Goal: Use online tool/utility: Utilize a website feature to perform a specific function

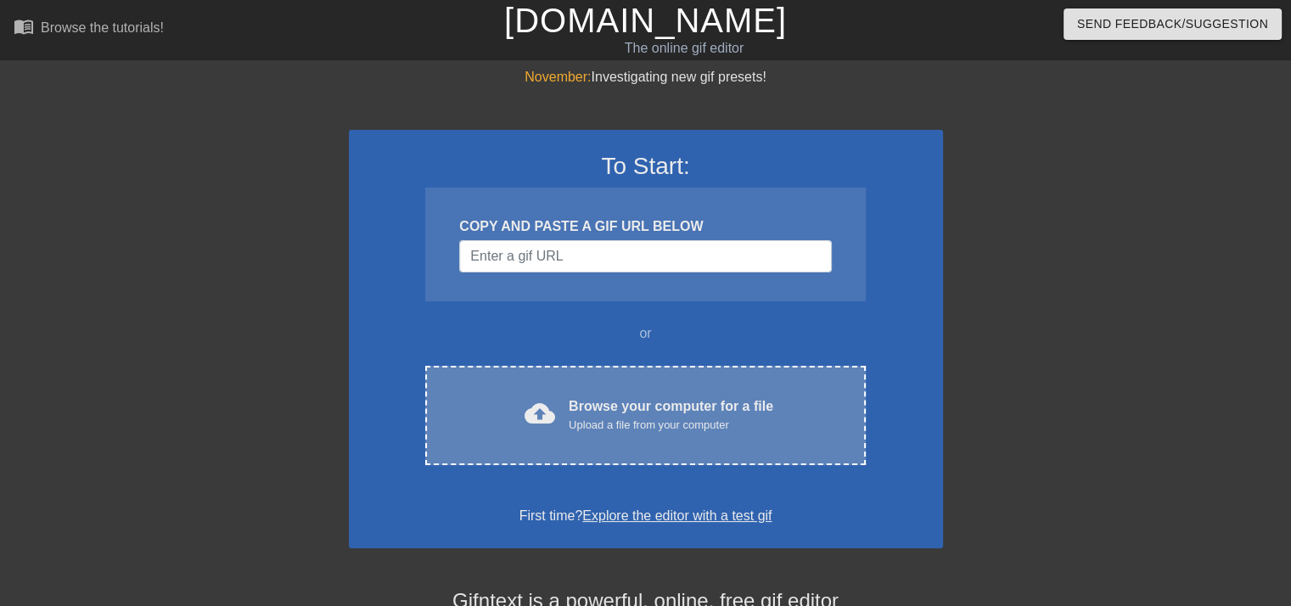
click at [627, 401] on div "Browse your computer for a file Upload a file from your computer" at bounding box center [671, 414] width 204 height 37
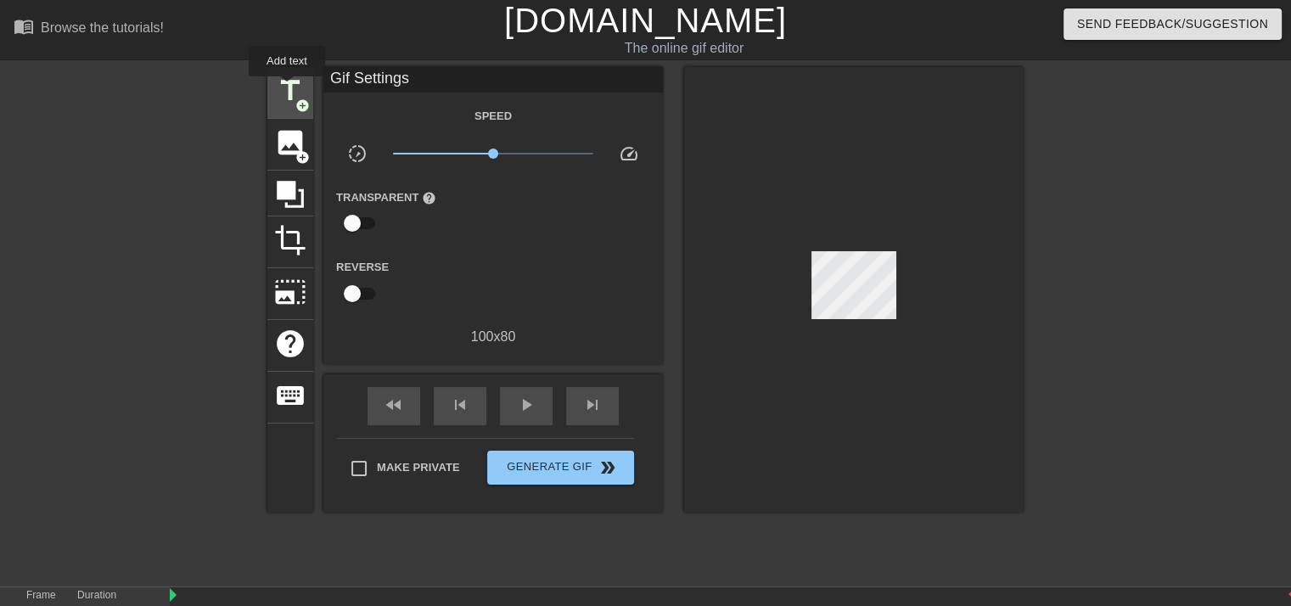
click at [287, 88] on span "title" at bounding box center [290, 91] width 32 height 32
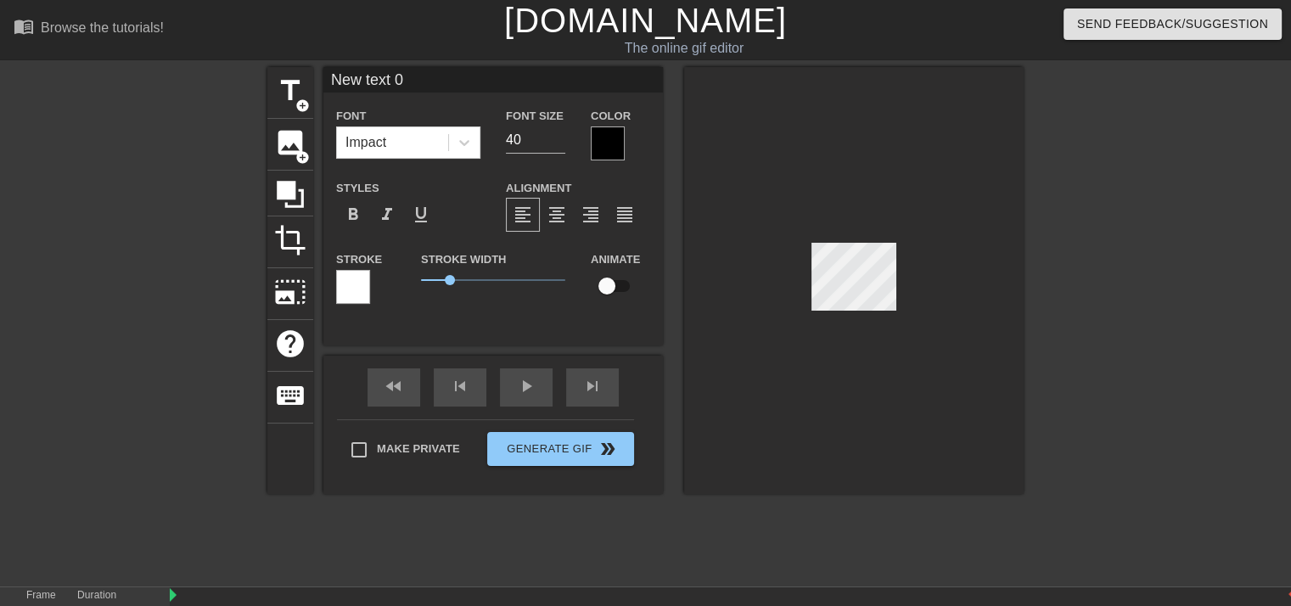
click at [410, 88] on input "New text 0" at bounding box center [492, 79] width 339 height 25
type input "N"
type input "BLA 1-15"
click at [604, 144] on div at bounding box center [608, 143] width 34 height 34
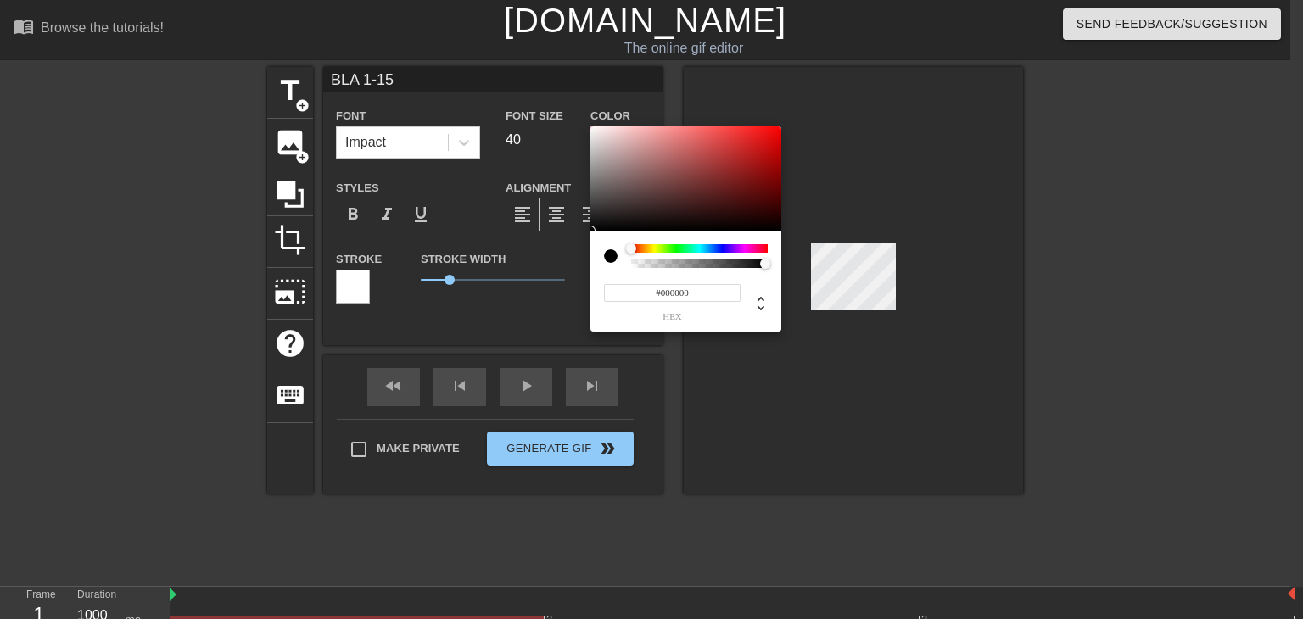
type input "#782323"
click at [726, 182] on div at bounding box center [686, 178] width 191 height 105
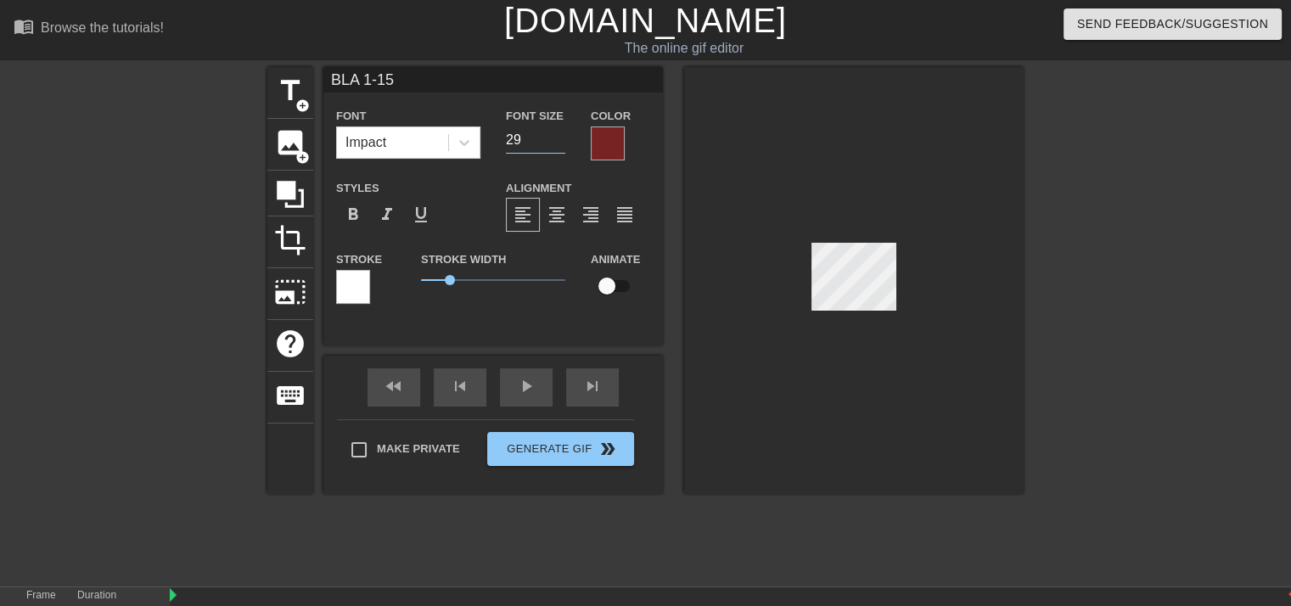
click at [559, 143] on input "29" at bounding box center [535, 139] width 59 height 27
click at [559, 143] on input "28" at bounding box center [535, 139] width 59 height 27
click at [559, 143] on input "27" at bounding box center [535, 139] width 59 height 27
click at [559, 143] on input "26" at bounding box center [535, 139] width 59 height 27
click at [559, 143] on input "25" at bounding box center [535, 139] width 59 height 27
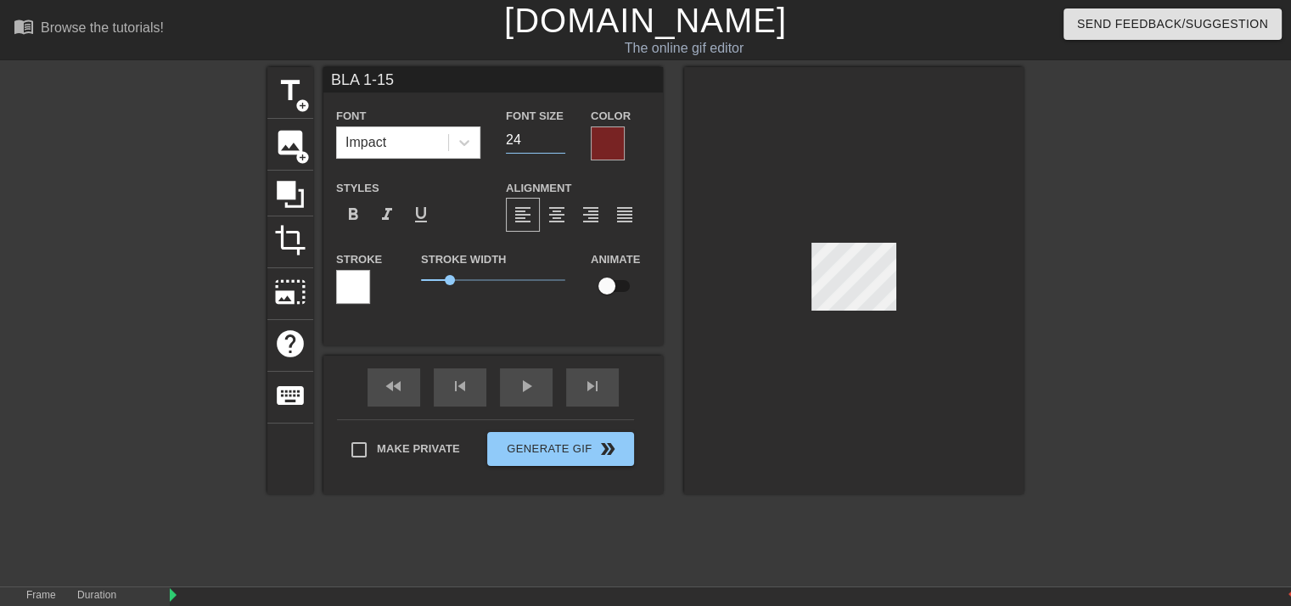
type input "24"
click at [559, 143] on input "24" at bounding box center [535, 139] width 59 height 27
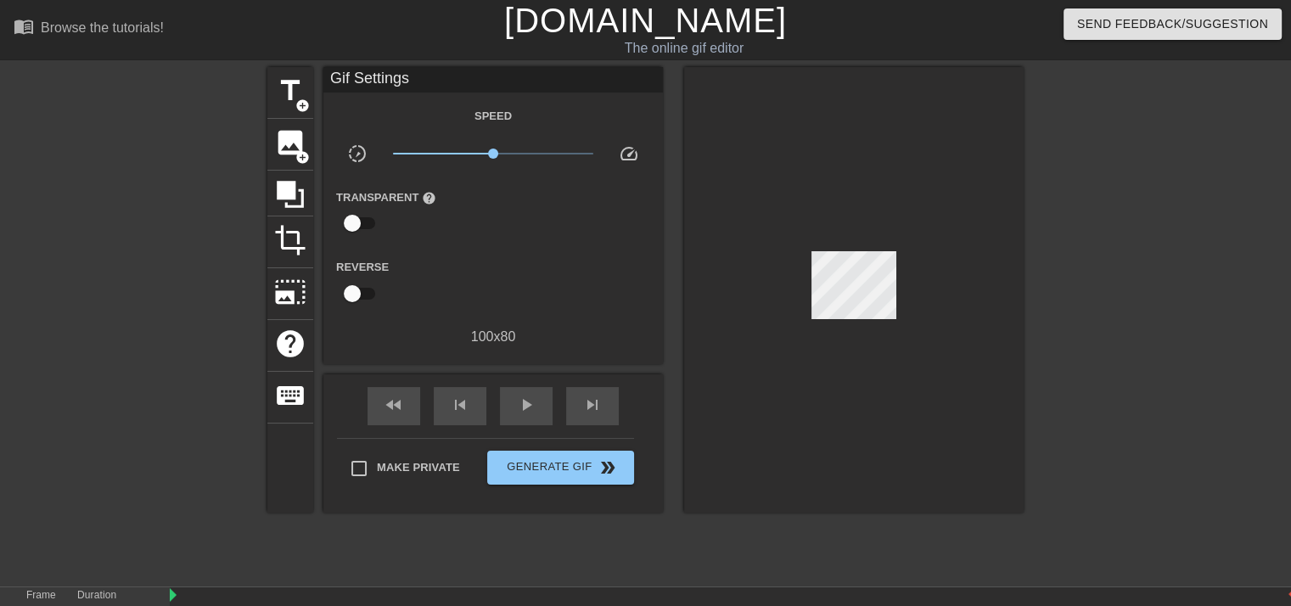
click at [710, 84] on div at bounding box center [853, 289] width 339 height 445
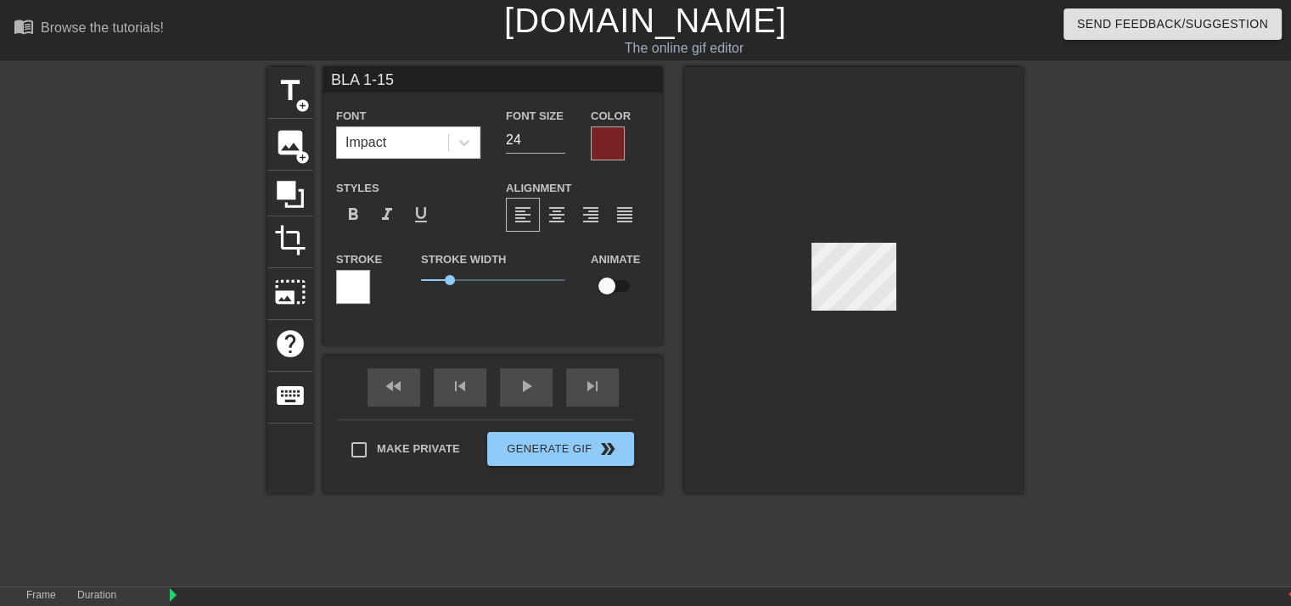
click at [612, 154] on div at bounding box center [608, 143] width 34 height 34
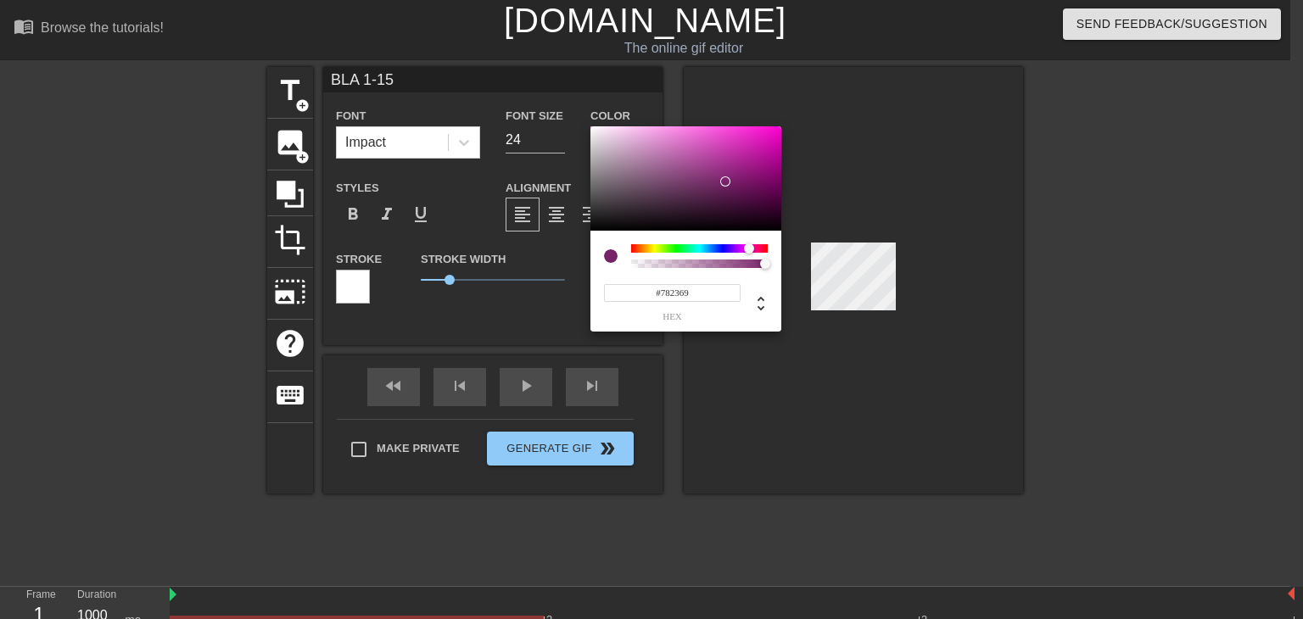
click at [749, 251] on div at bounding box center [699, 248] width 137 height 8
click at [747, 156] on div at bounding box center [686, 178] width 191 height 105
click at [733, 147] on div at bounding box center [686, 178] width 191 height 105
click at [674, 151] on div at bounding box center [686, 178] width 191 height 105
click at [634, 192] on div at bounding box center [686, 178] width 191 height 105
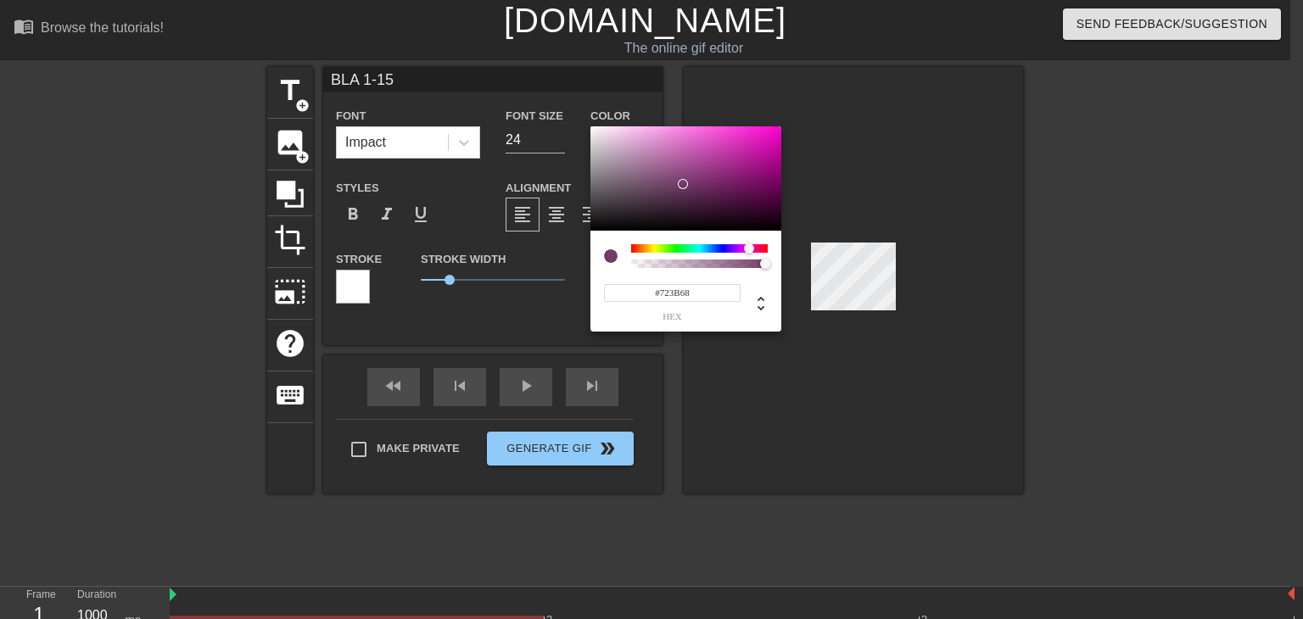
click at [682, 184] on div at bounding box center [686, 178] width 191 height 105
click at [724, 205] on div at bounding box center [686, 178] width 191 height 105
type input "#C915A8"
click at [761, 148] on div at bounding box center [686, 178] width 191 height 105
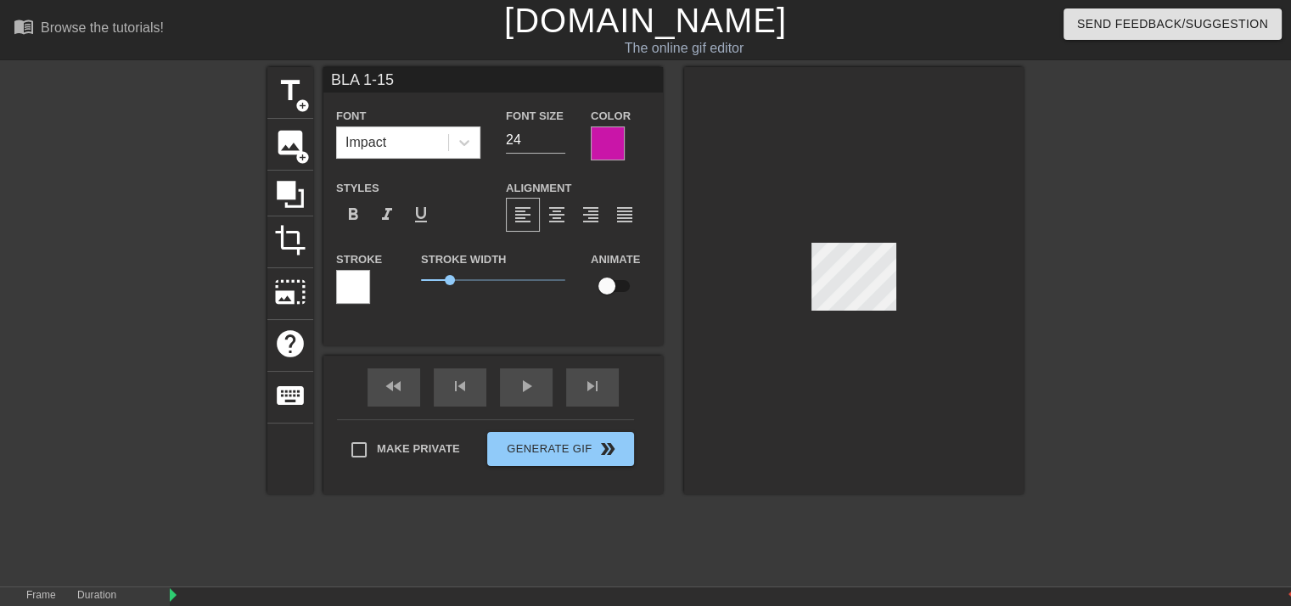
click at [607, 146] on div at bounding box center [608, 143] width 34 height 34
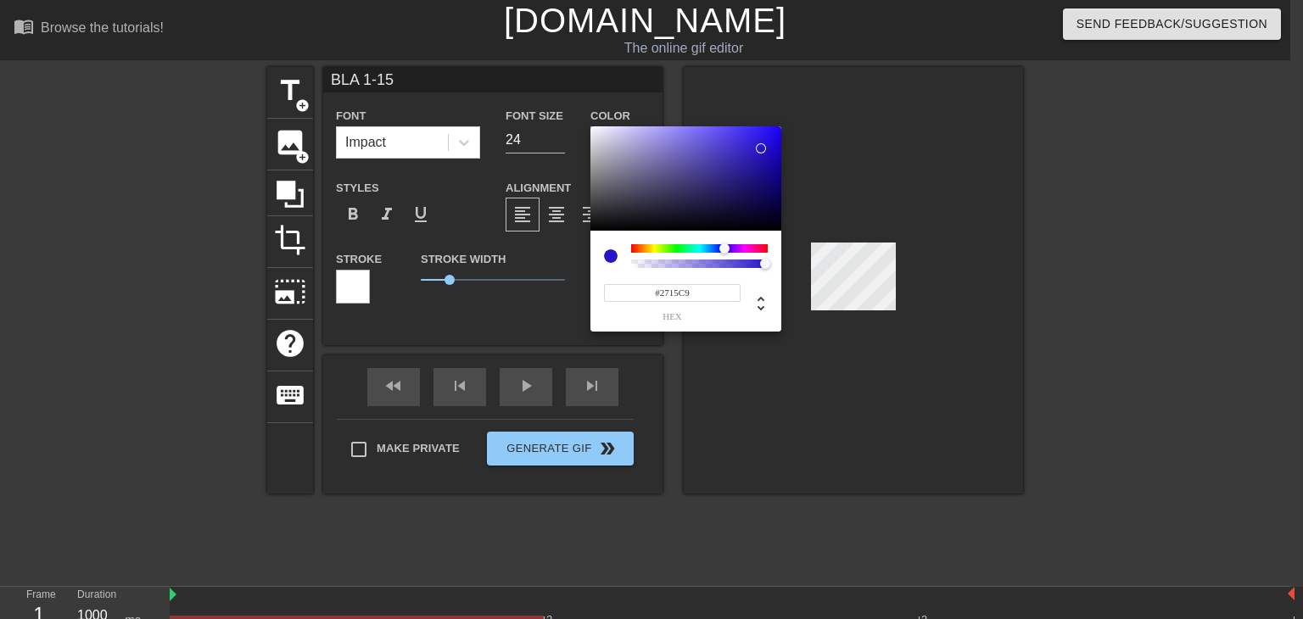
click at [725, 249] on div at bounding box center [699, 248] width 137 height 8
type input "#261F66"
click at [724, 189] on div at bounding box center [686, 178] width 191 height 105
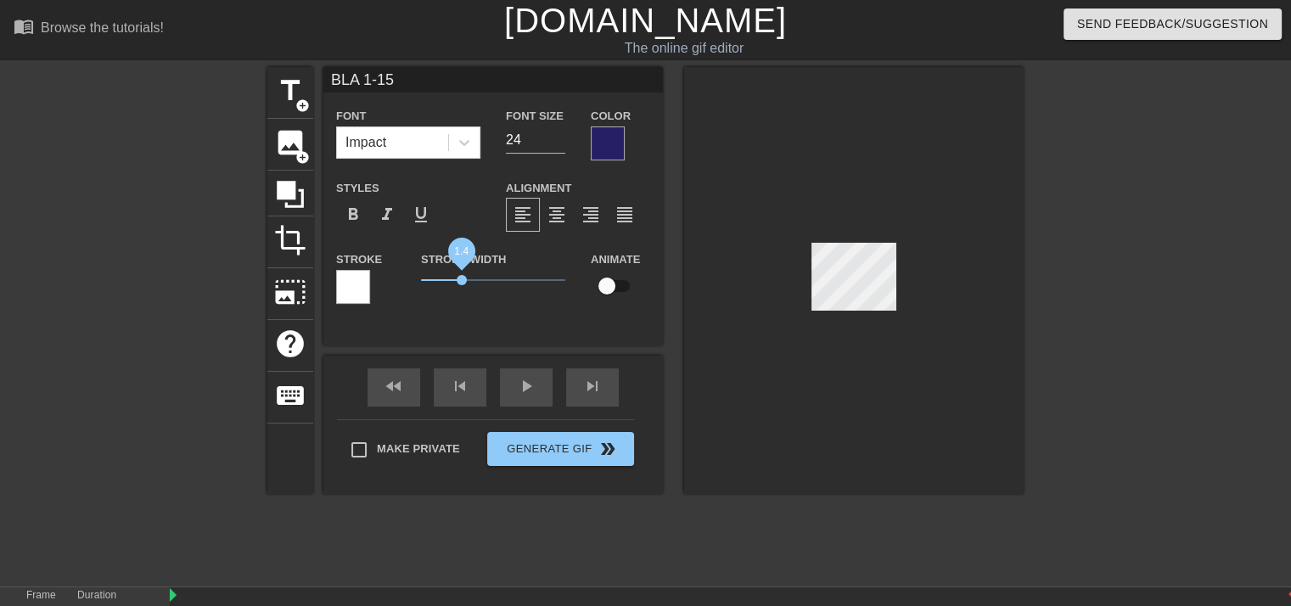
drag, startPoint x: 448, startPoint y: 282, endPoint x: 462, endPoint y: 283, distance: 13.7
click at [462, 283] on span "1.4" at bounding box center [462, 280] width 10 height 10
click at [485, 312] on div "Stroke Width 1.4" at bounding box center [493, 284] width 170 height 70
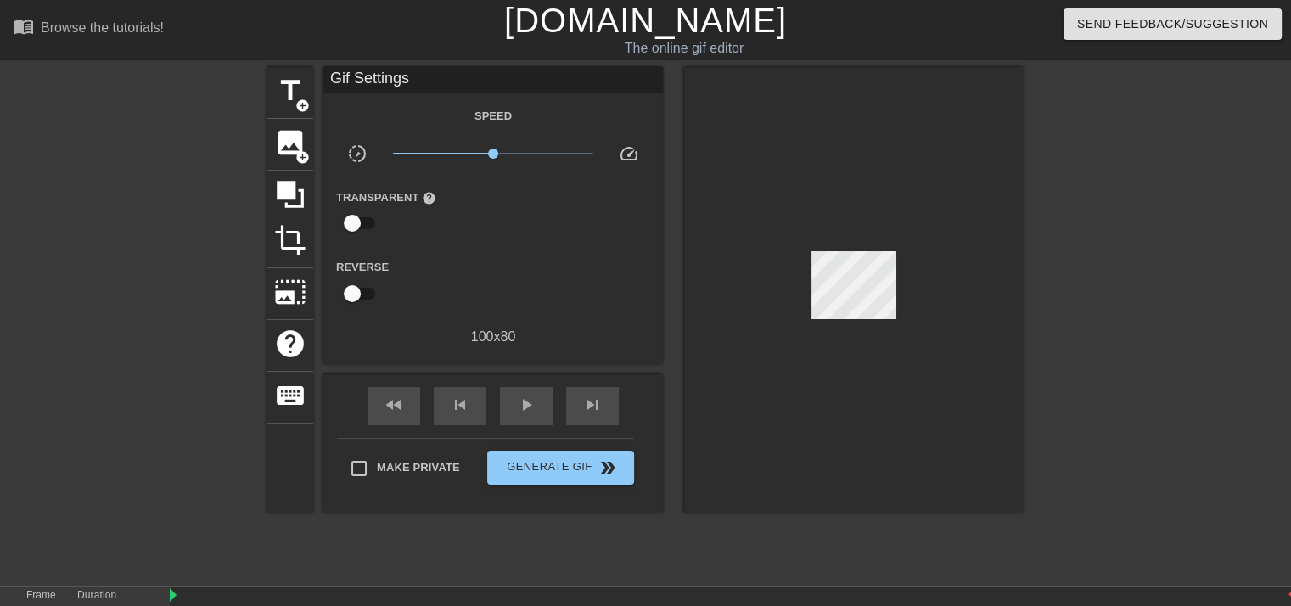
click at [748, 298] on div at bounding box center [853, 289] width 339 height 445
click at [877, 159] on div at bounding box center [853, 289] width 339 height 445
click at [278, 95] on span "title" at bounding box center [290, 91] width 32 height 32
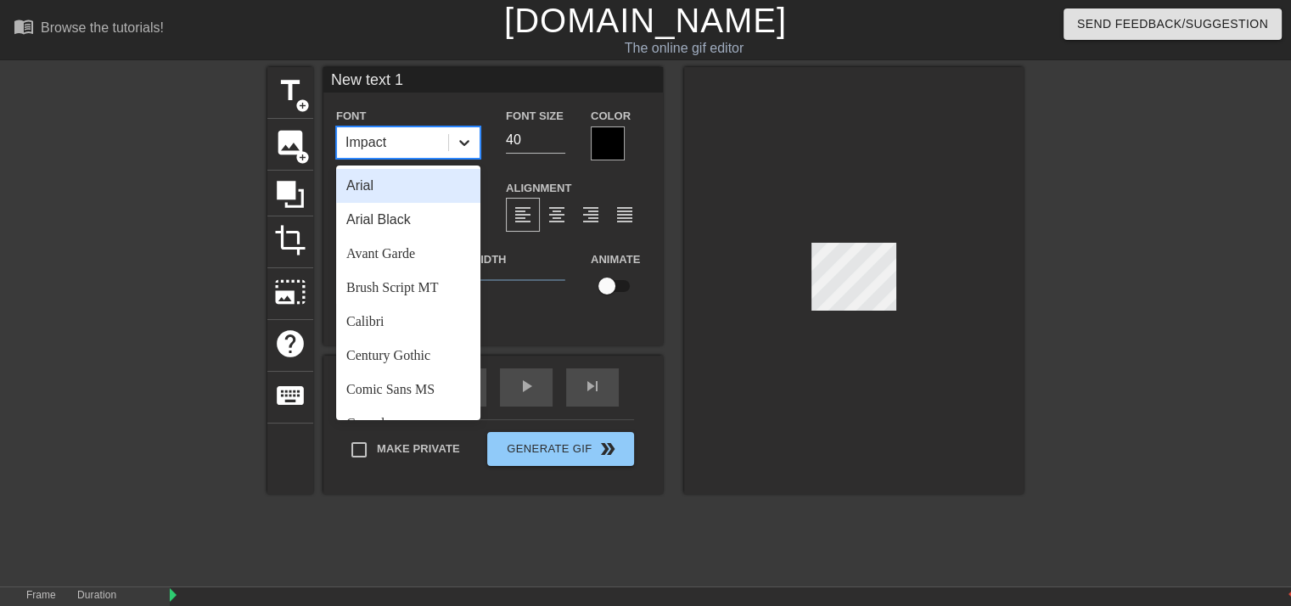
click at [458, 145] on icon at bounding box center [464, 142] width 17 height 17
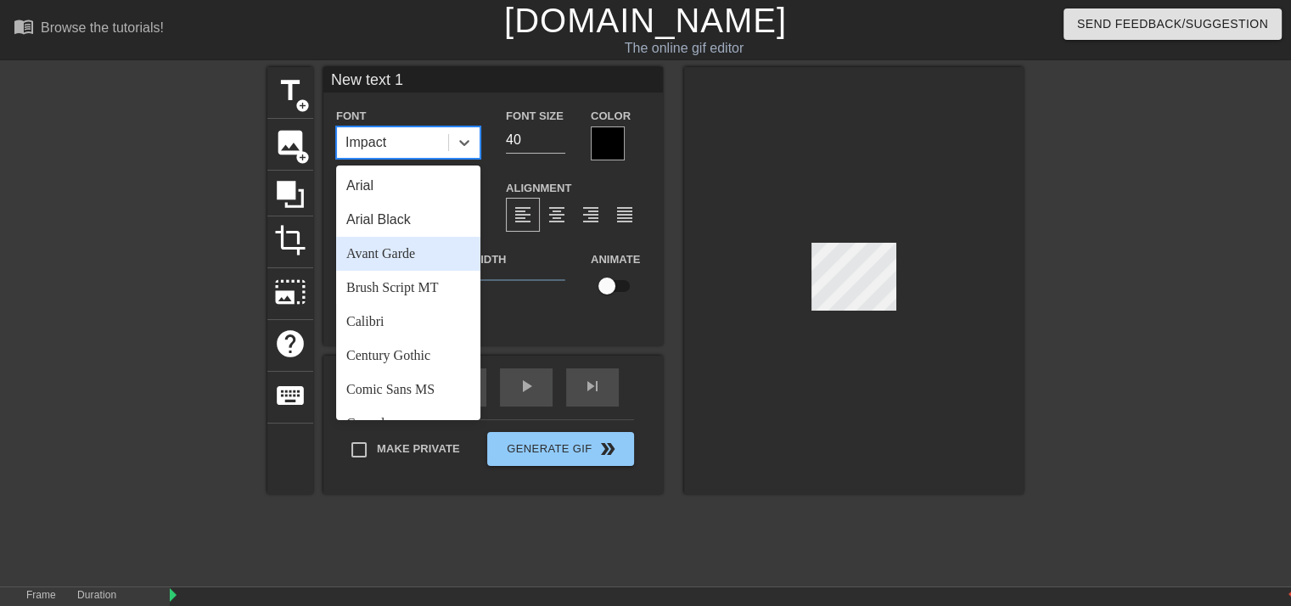
click at [389, 253] on div "Avant Garde" at bounding box center [408, 254] width 144 height 34
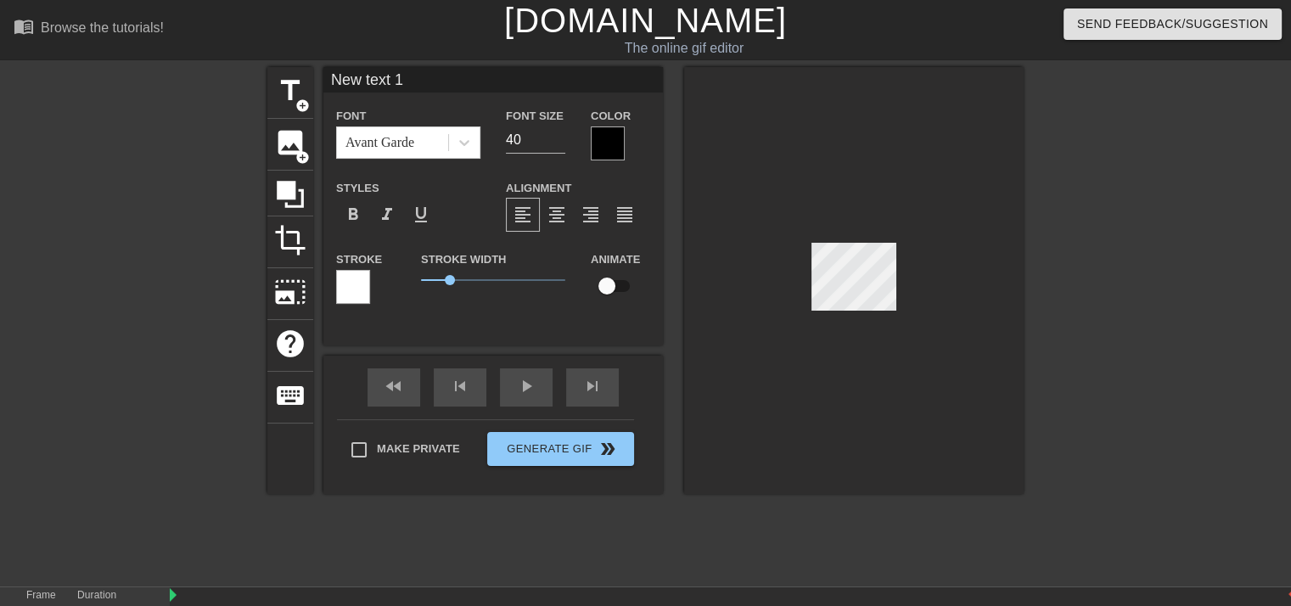
click at [444, 86] on input "New text 1" at bounding box center [492, 79] width 339 height 25
type input "N"
type input "BLA BLA BLA"
click at [558, 145] on input "19" at bounding box center [535, 139] width 59 height 27
click at [558, 145] on input "18" at bounding box center [535, 139] width 59 height 27
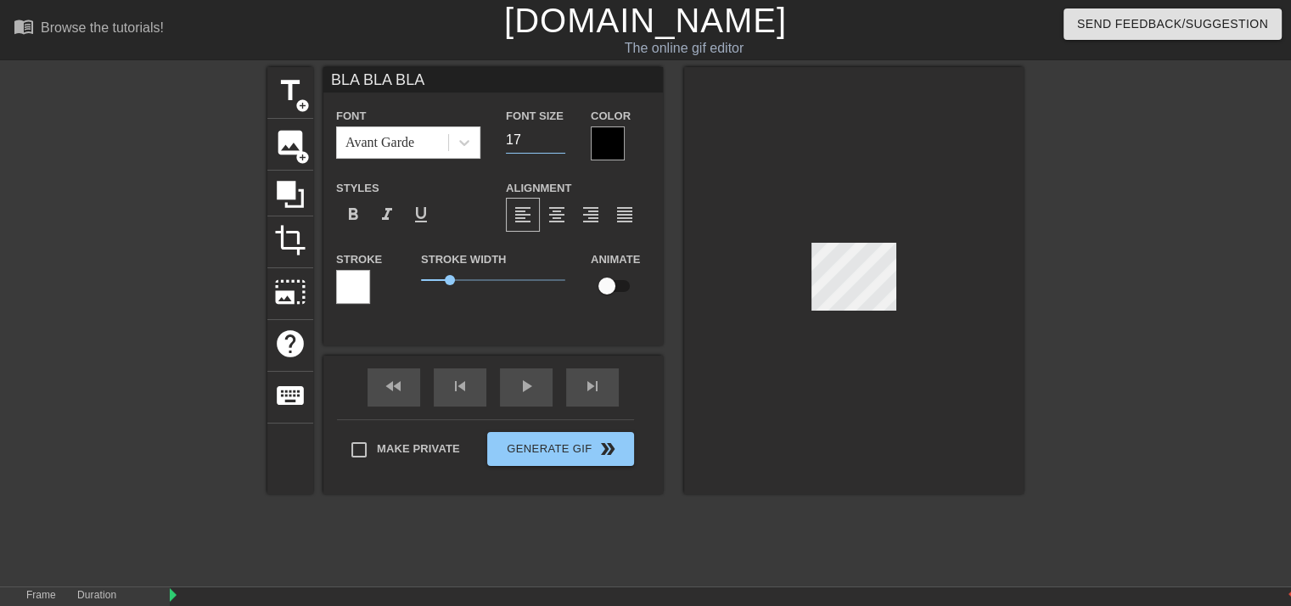
click at [558, 145] on input "17" at bounding box center [535, 139] width 59 height 27
click at [558, 145] on input "16" at bounding box center [535, 139] width 59 height 27
click at [558, 145] on input "15" at bounding box center [535, 139] width 59 height 27
type input "14"
click at [558, 145] on input "14" at bounding box center [535, 139] width 59 height 27
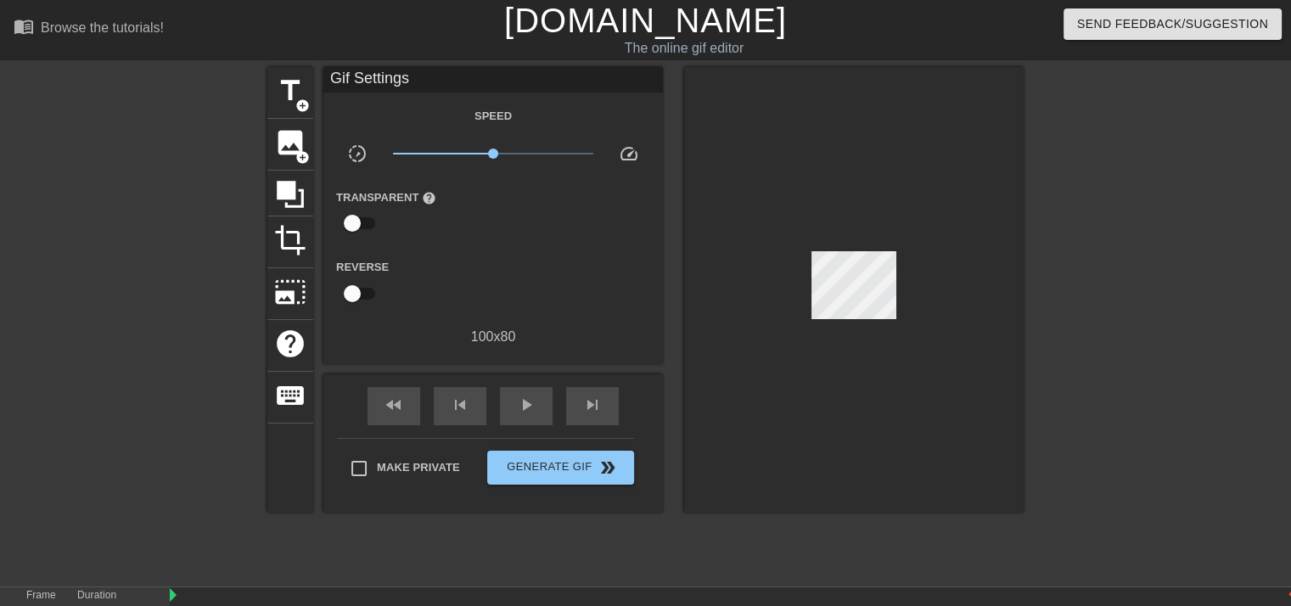
click at [770, 266] on div at bounding box center [853, 289] width 339 height 445
click at [934, 196] on div at bounding box center [853, 289] width 339 height 445
click at [966, 227] on div at bounding box center [853, 289] width 339 height 445
click at [289, 90] on span "title" at bounding box center [290, 91] width 32 height 32
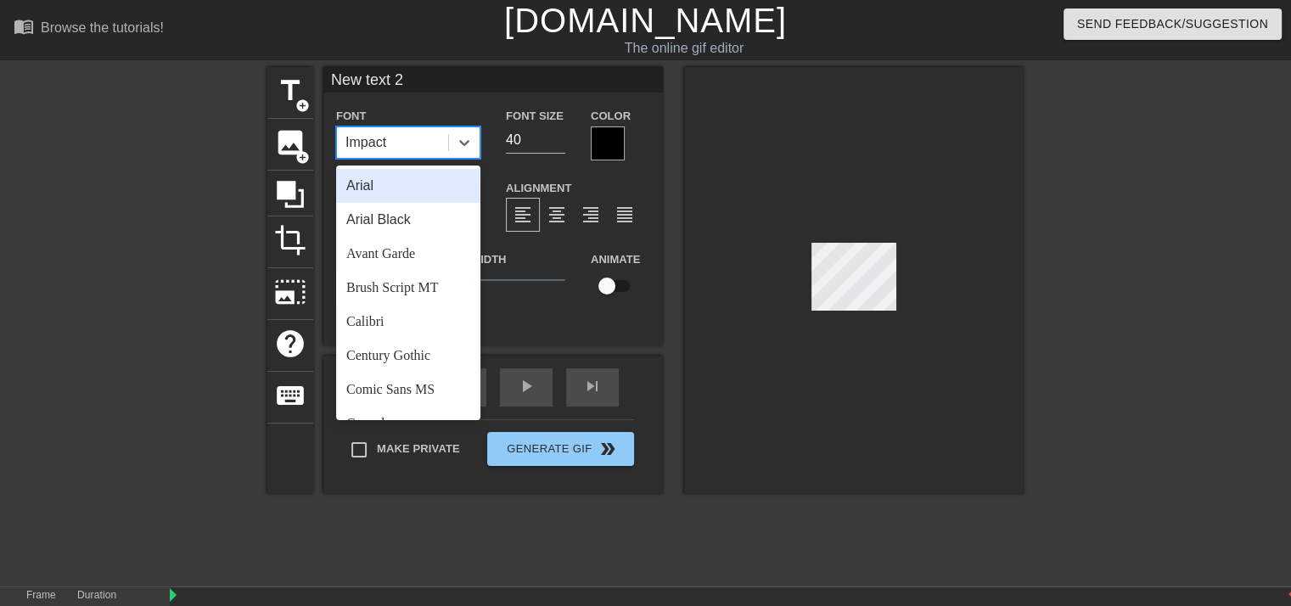
click at [401, 141] on div "Impact" at bounding box center [392, 142] width 111 height 31
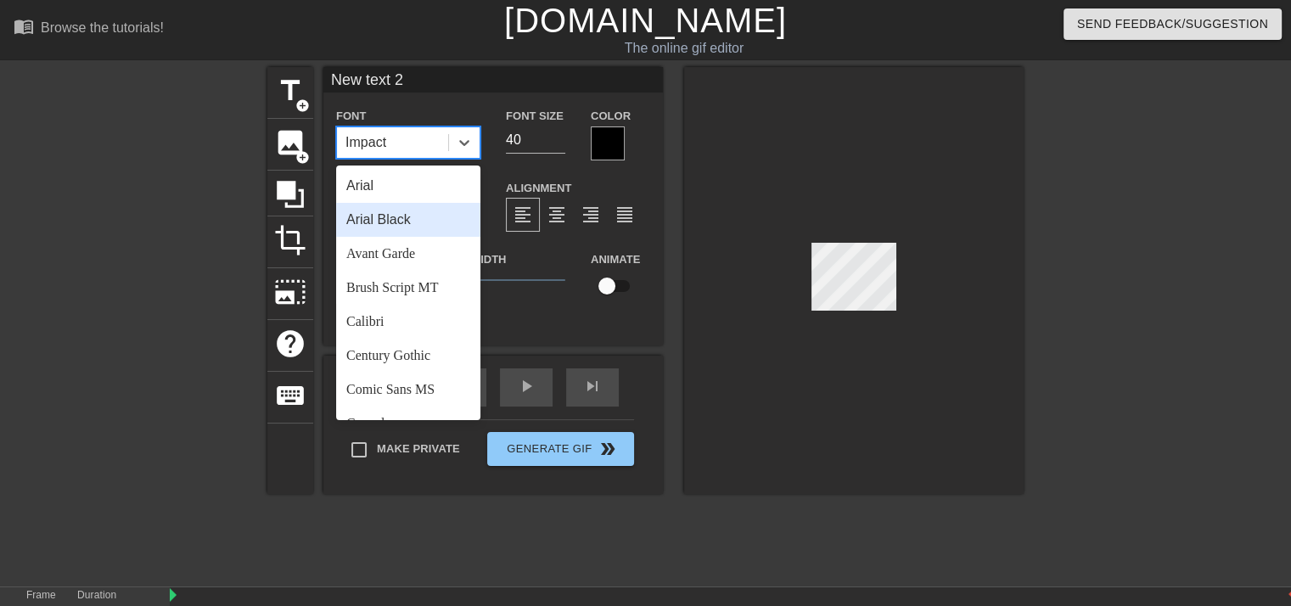
click at [382, 219] on div "Arial Black" at bounding box center [408, 220] width 144 height 34
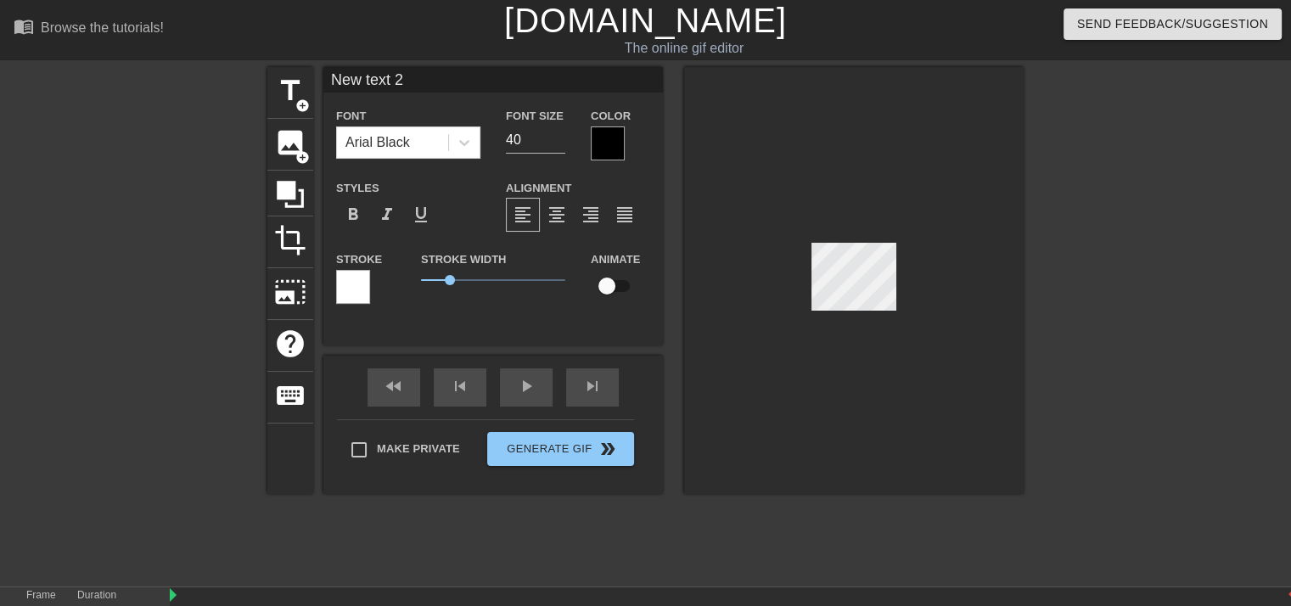
click at [445, 80] on input "New text 2" at bounding box center [492, 79] width 339 height 25
type input "N"
type input "K1KY"
click at [602, 145] on div at bounding box center [608, 143] width 34 height 34
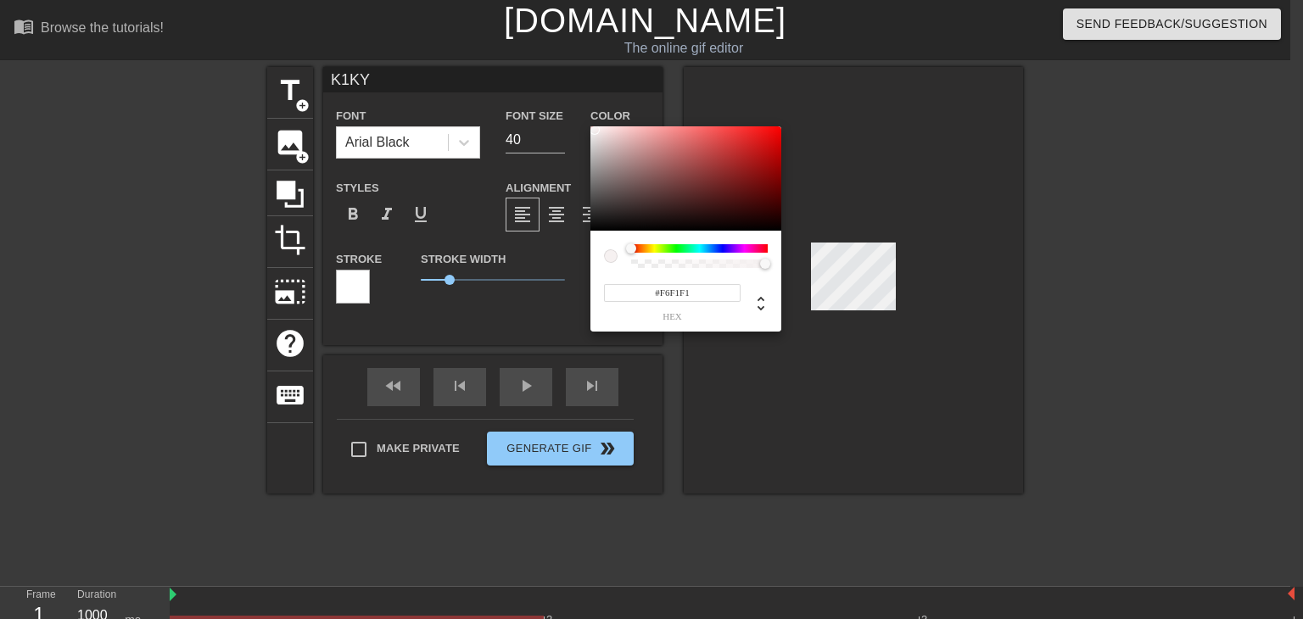
click at [595, 130] on div at bounding box center [686, 178] width 191 height 105
click at [627, 139] on div at bounding box center [686, 178] width 191 height 105
click at [670, 142] on div at bounding box center [686, 178] width 191 height 105
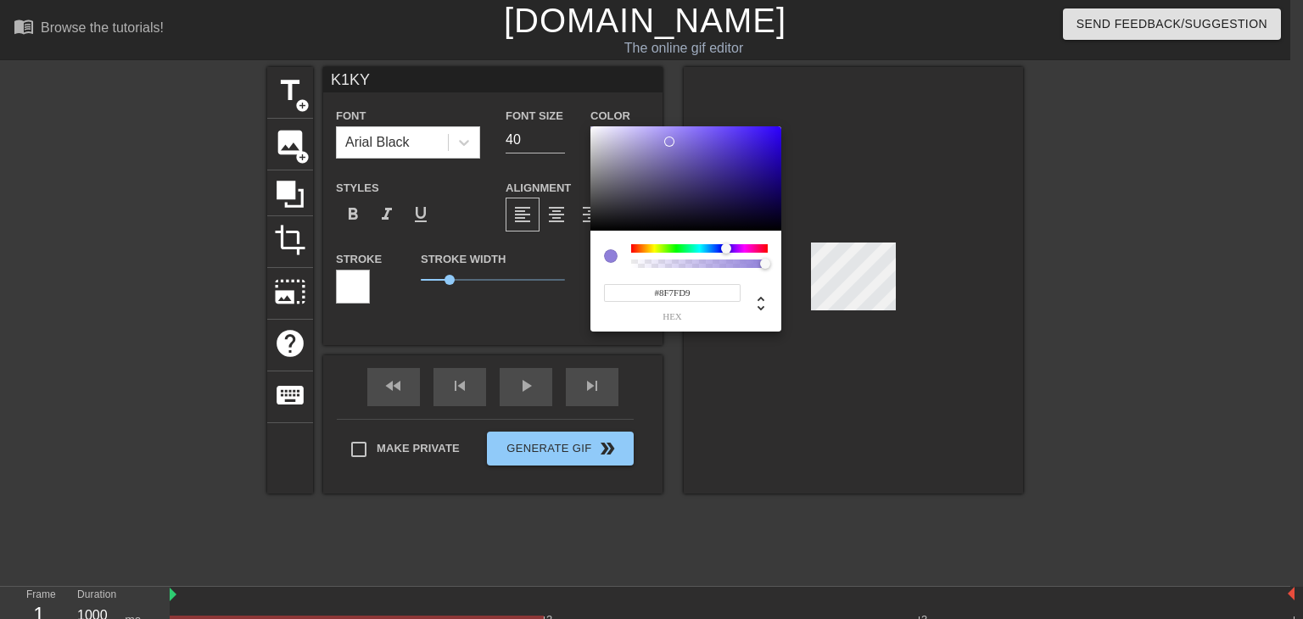
click at [726, 247] on div at bounding box center [699, 248] width 137 height 8
type input "#0D0922"
click at [733, 217] on div at bounding box center [686, 178] width 191 height 105
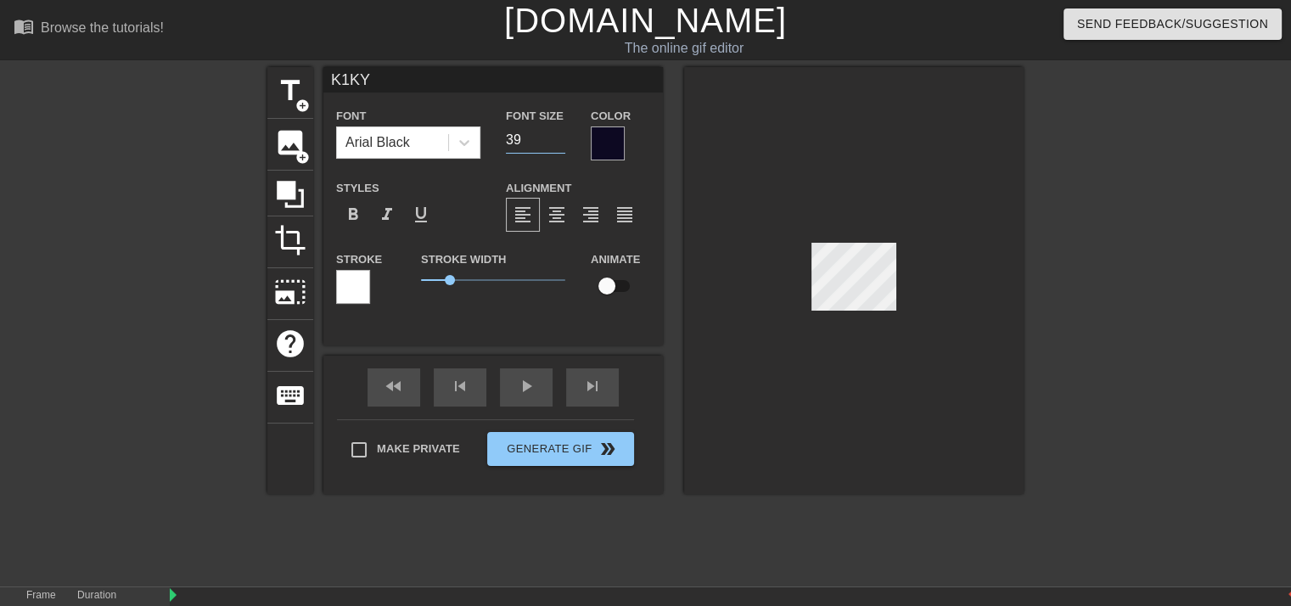
click at [558, 143] on input "39" at bounding box center [535, 139] width 59 height 27
click at [560, 144] on input "27" at bounding box center [535, 139] width 59 height 27
click at [560, 144] on input "26" at bounding box center [535, 139] width 59 height 27
click at [560, 144] on input "25" at bounding box center [535, 139] width 59 height 27
click at [560, 144] on input "24" at bounding box center [535, 139] width 59 height 27
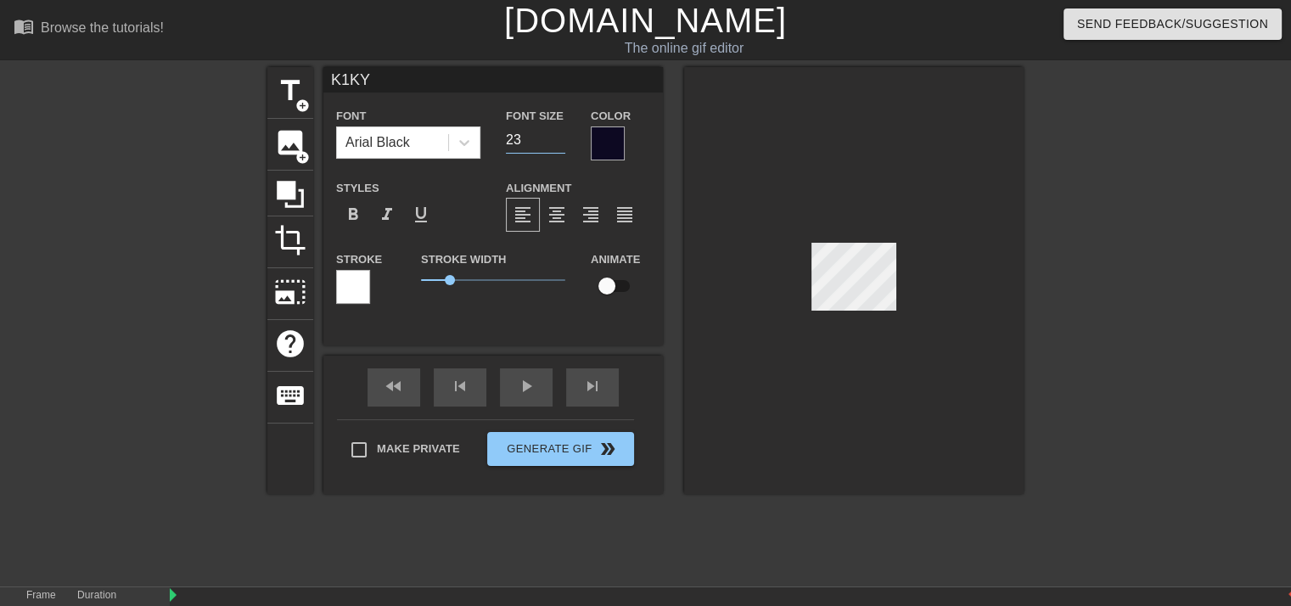
click at [560, 144] on input "23" at bounding box center [535, 139] width 59 height 27
click at [560, 144] on input "22" at bounding box center [535, 139] width 59 height 27
click at [560, 144] on input "21" at bounding box center [535, 139] width 59 height 27
click at [560, 144] on input "20" at bounding box center [535, 139] width 59 height 27
click at [558, 133] on input "21" at bounding box center [535, 139] width 59 height 27
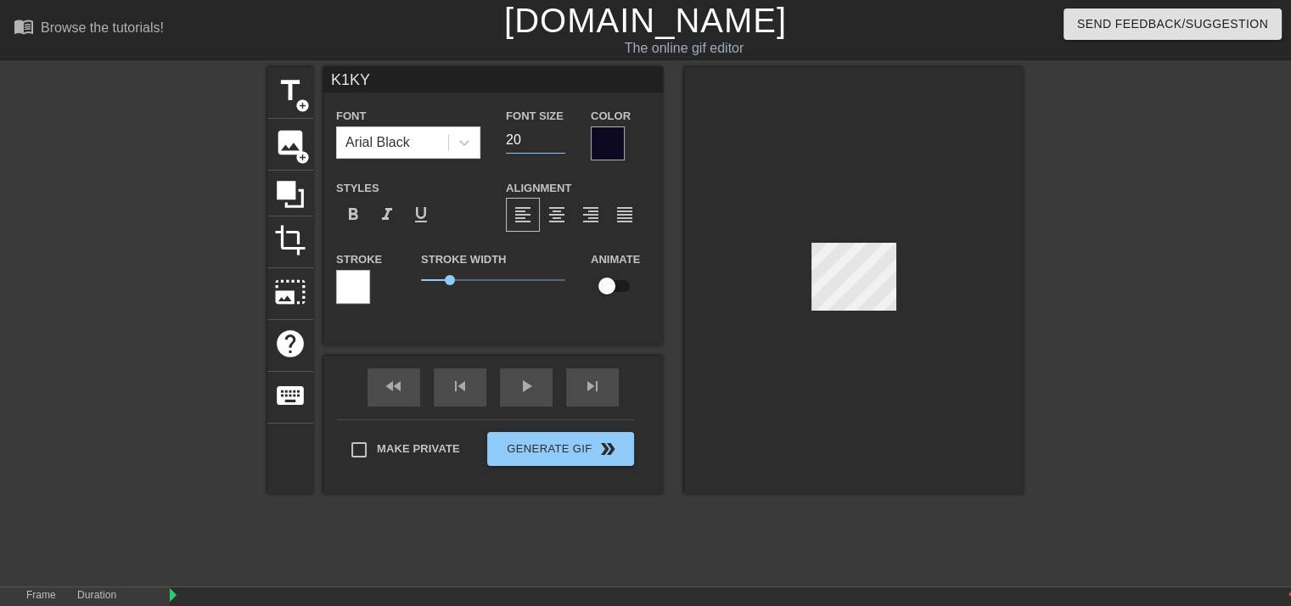
type input "20"
click at [560, 143] on input "20" at bounding box center [535, 139] width 59 height 27
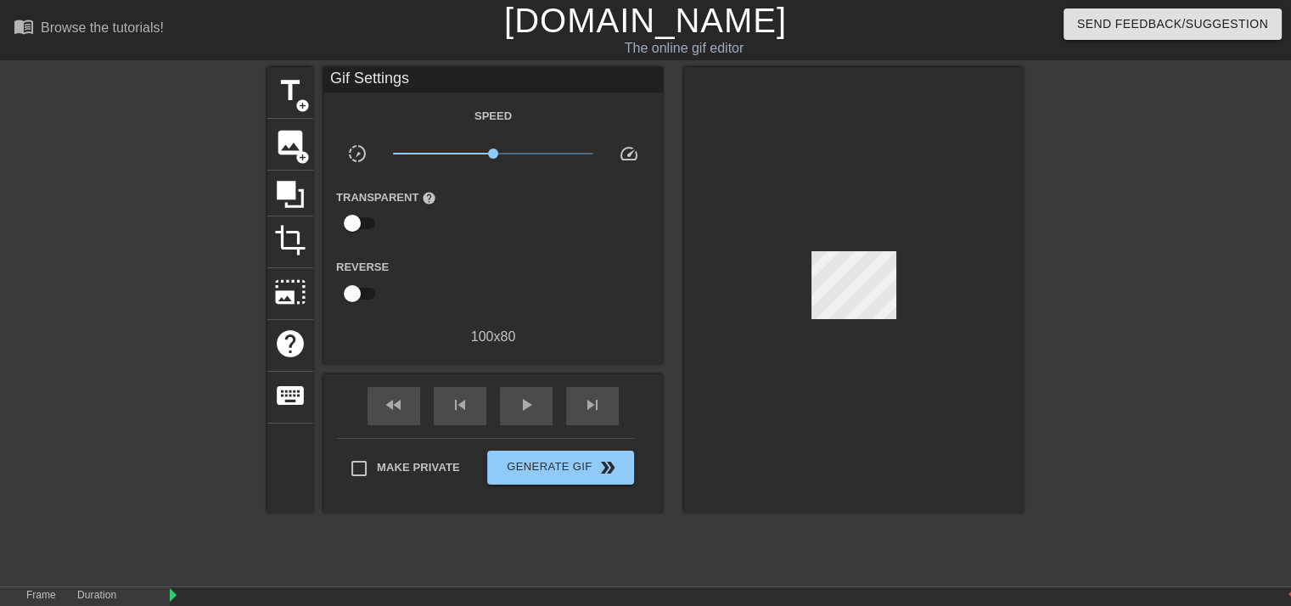
click at [732, 218] on div at bounding box center [853, 289] width 339 height 445
click at [1038, 232] on div "title add_circle image add_circle crop photo_size_select_large help keyboard Gi…" at bounding box center [645, 321] width 1291 height 509
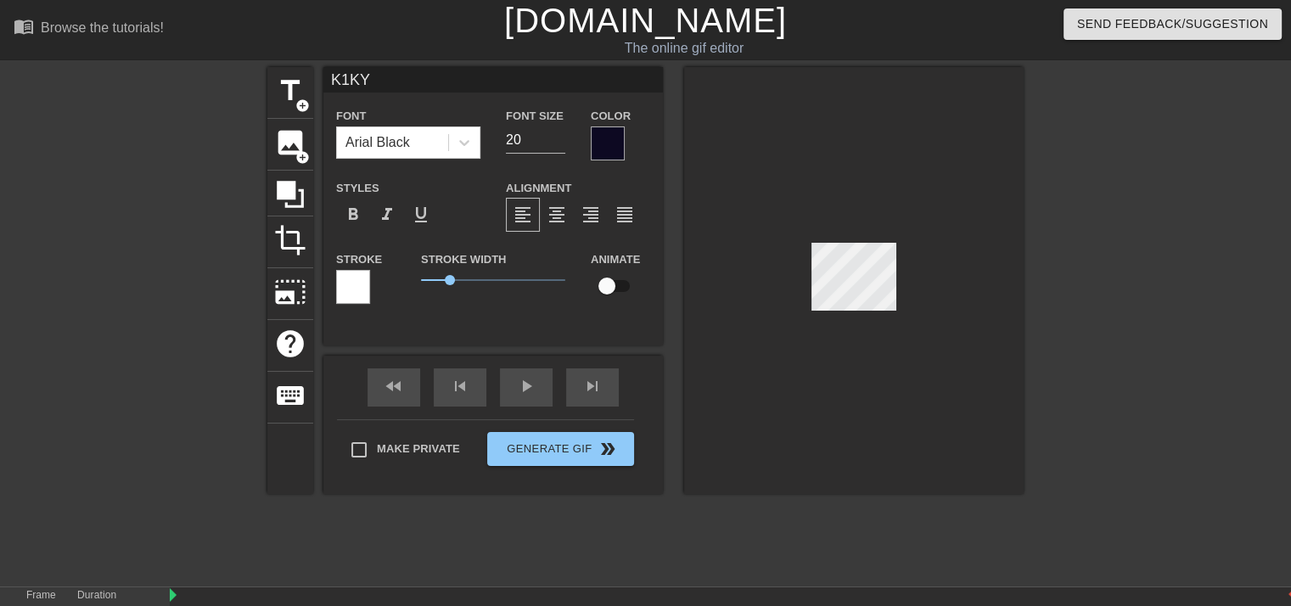
click at [866, 476] on div at bounding box center [853, 280] width 339 height 427
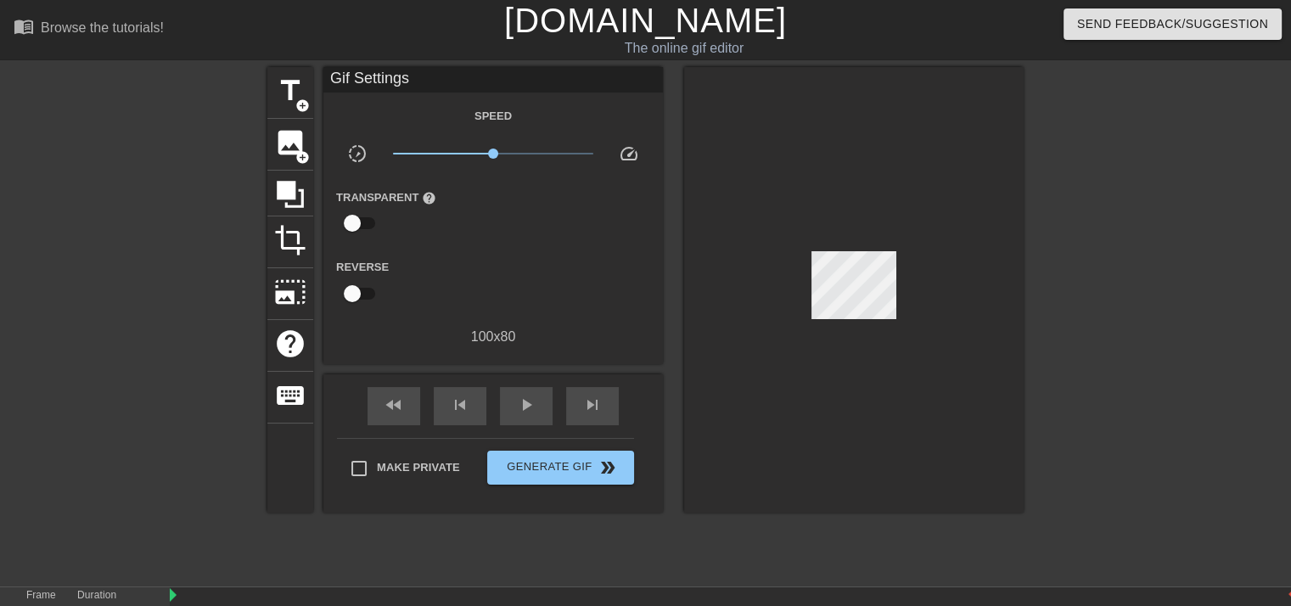
click at [866, 476] on div at bounding box center [853, 289] width 339 height 445
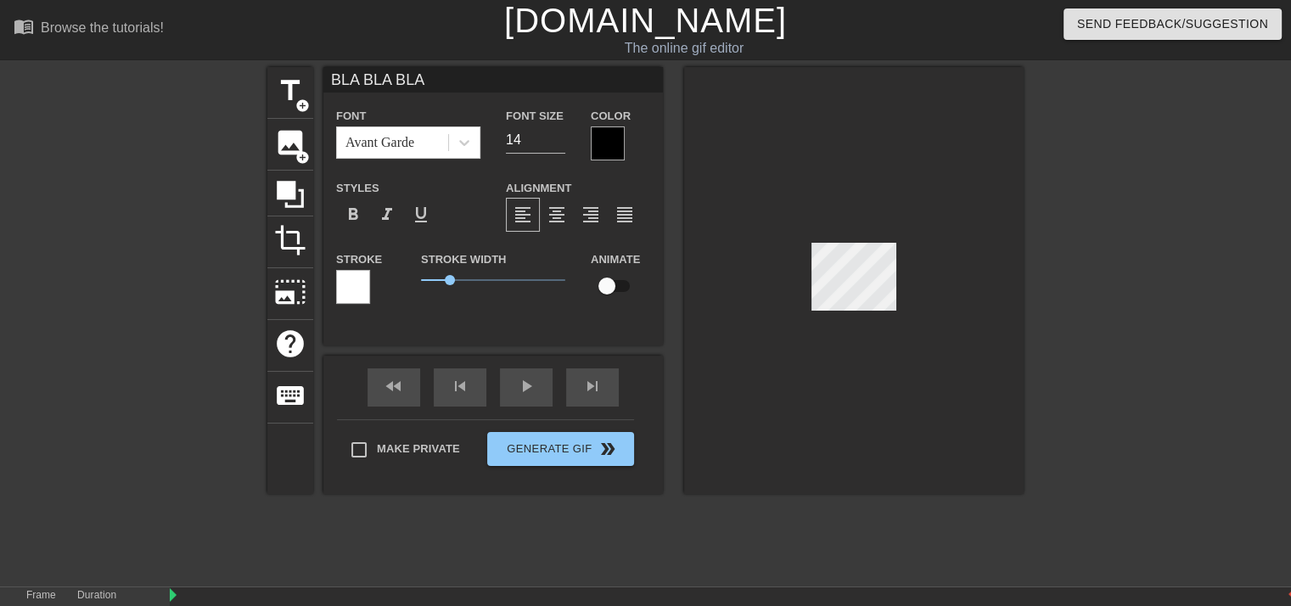
type input "BLA 1-15"
type input "24"
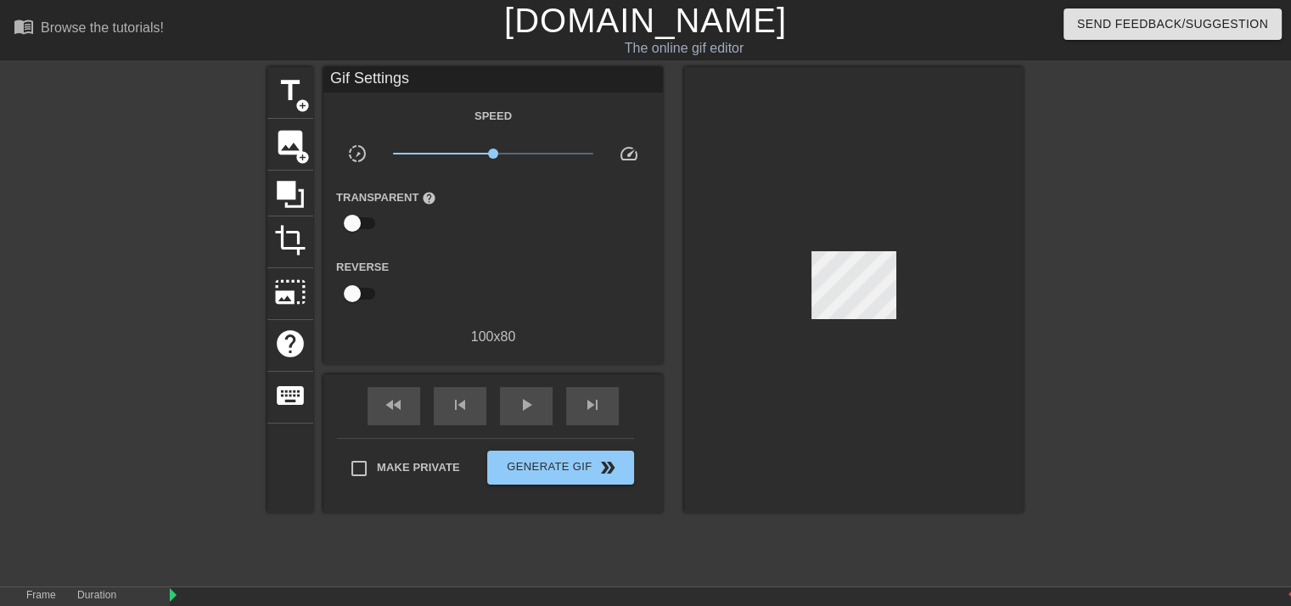
click at [934, 203] on div at bounding box center [853, 289] width 339 height 445
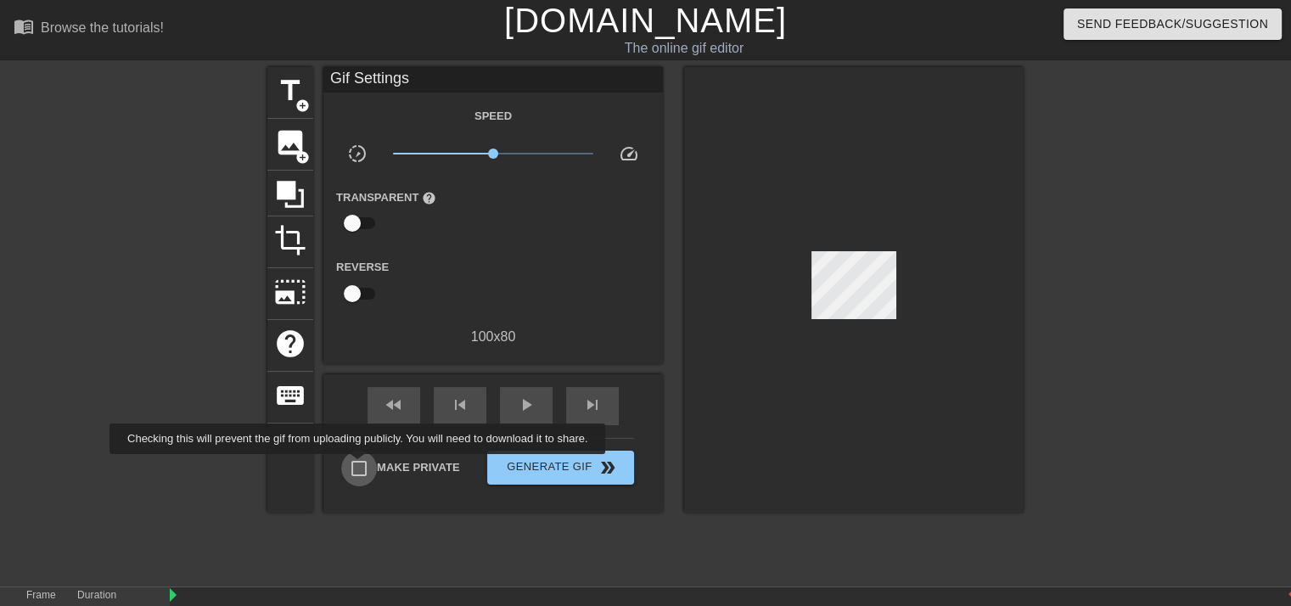
click at [361, 466] on input "Make Private" at bounding box center [359, 469] width 36 height 36
checkbox input "true"
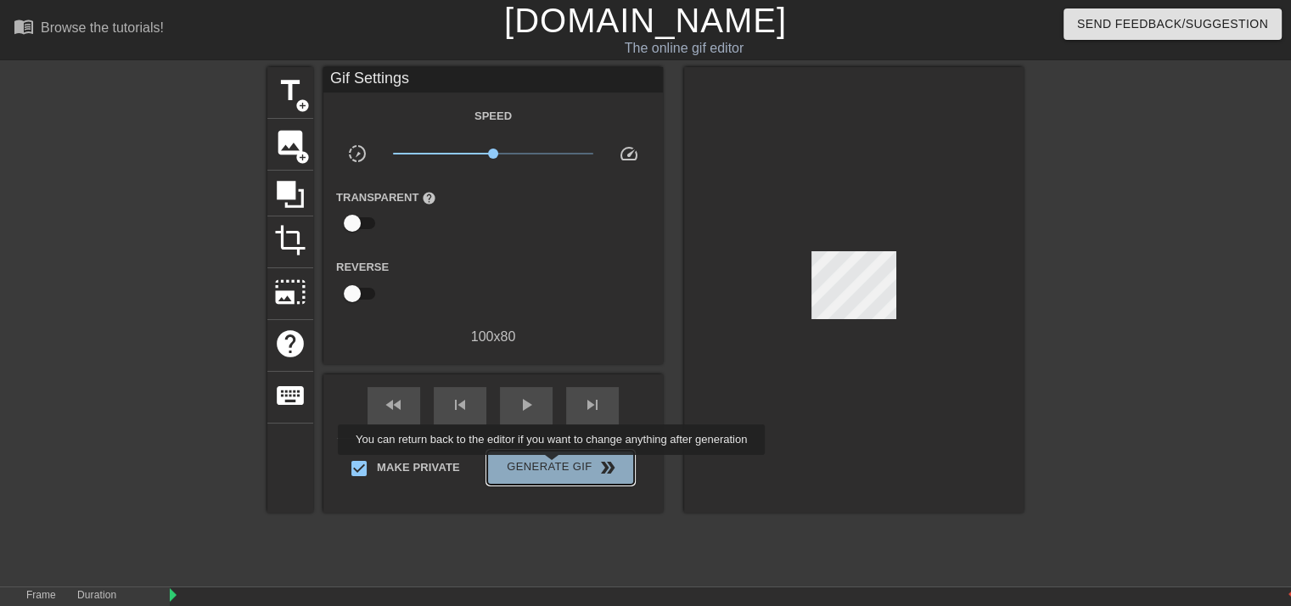
click at [553, 467] on span "Generate Gif double_arrow" at bounding box center [560, 467] width 133 height 20
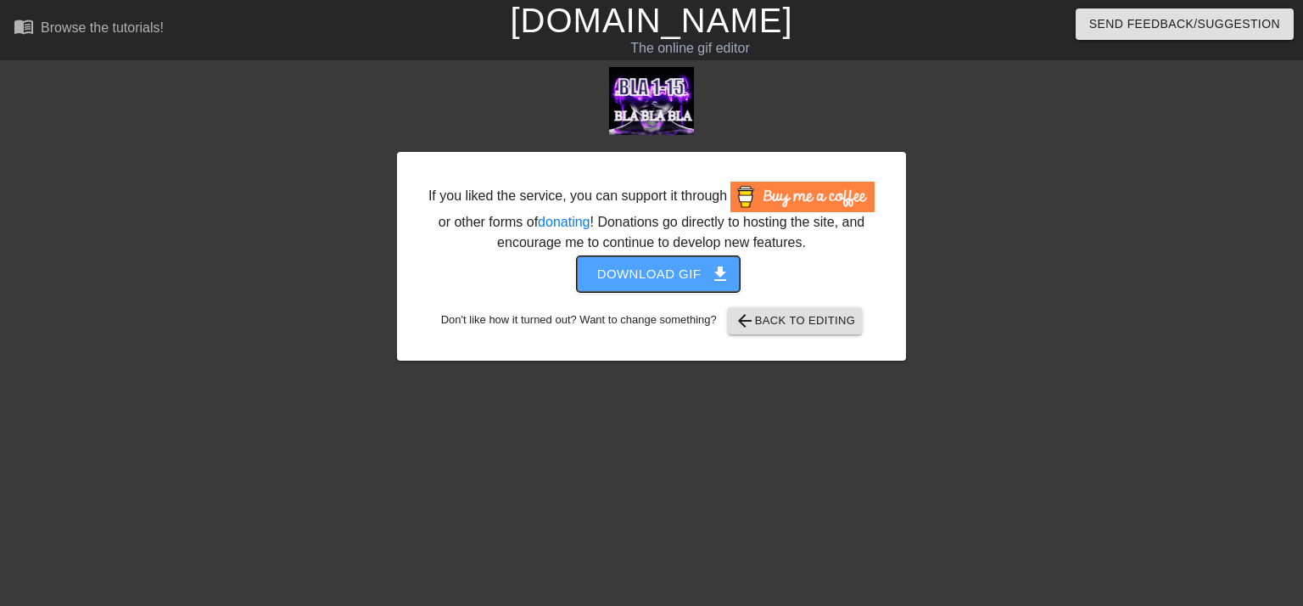
click at [681, 271] on span "Download gif get_app" at bounding box center [658, 274] width 123 height 22
